Goal: Find specific page/section

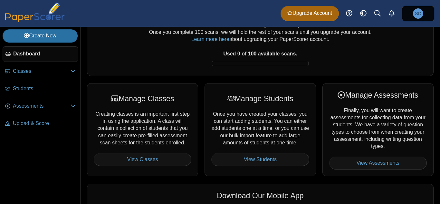
scroll to position [97, 0]
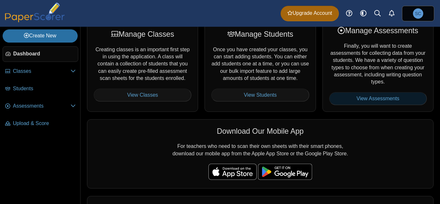
click at [368, 96] on link "View Assessments" at bounding box center [378, 98] width 98 height 13
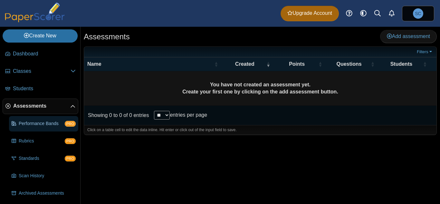
click at [50, 125] on span "Performance Bands" at bounding box center [42, 124] width 46 height 6
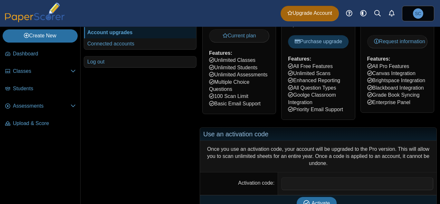
scroll to position [193, 0]
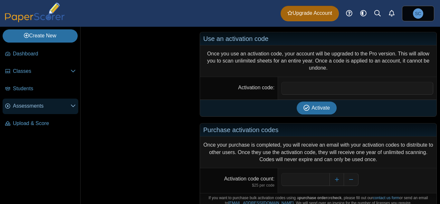
click at [72, 104] on icon at bounding box center [73, 105] width 5 height 5
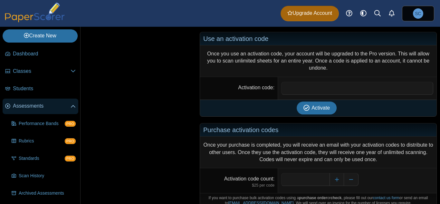
click at [72, 104] on icon at bounding box center [73, 106] width 5 height 5
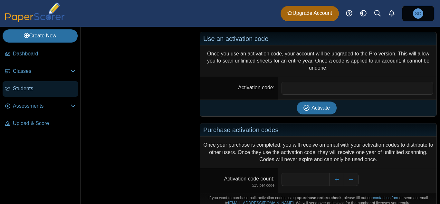
click at [21, 88] on span "Students" at bounding box center [44, 88] width 63 height 7
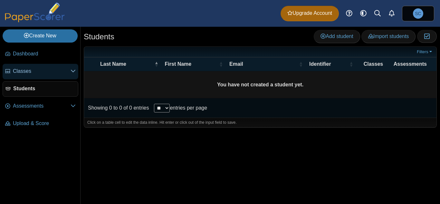
click at [71, 70] on icon at bounding box center [73, 70] width 5 height 5
